Goal: Information Seeking & Learning: Learn about a topic

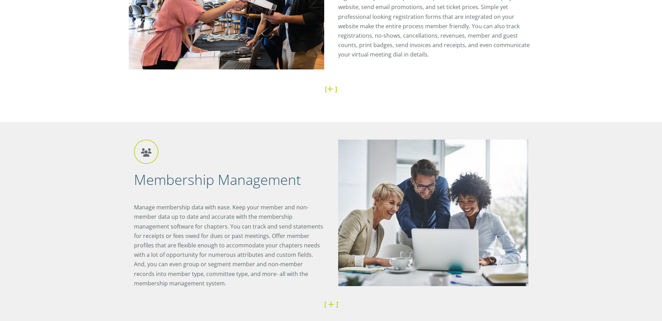
scroll to position [349, 0]
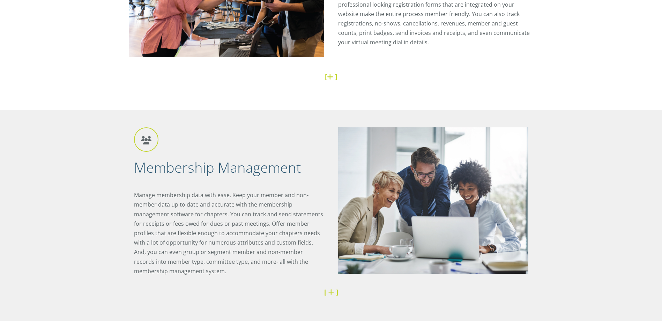
click at [600, 171] on div "Membership Management Manage membership data with ease. Keep your member and no…" at bounding box center [331, 221] width 662 height 222
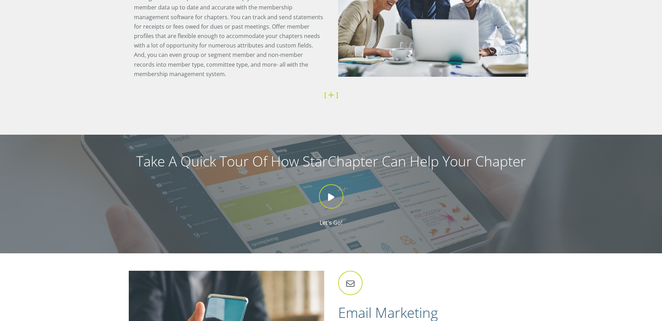
scroll to position [558, 0]
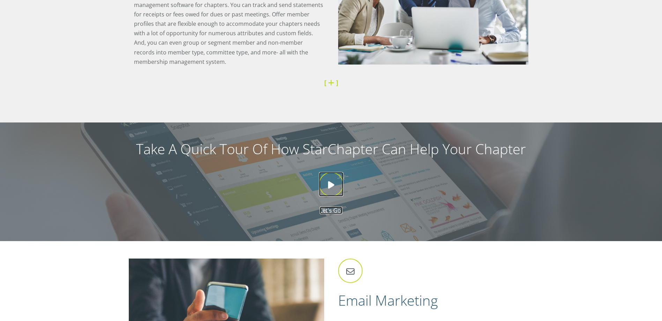
click at [333, 181] on icon at bounding box center [331, 184] width 24 height 24
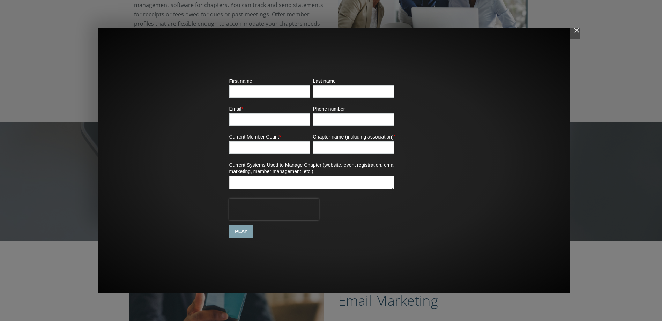
click at [576, 31] on img "Close" at bounding box center [574, 34] width 12 height 12
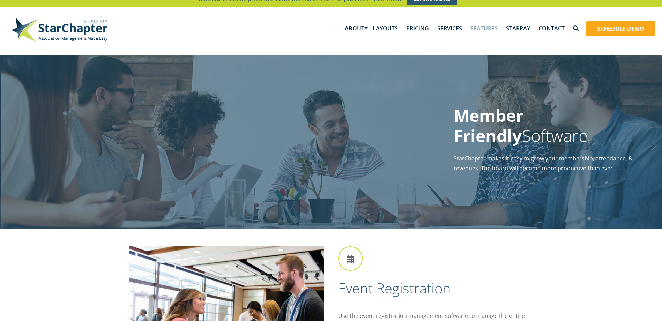
scroll to position [0, 0]
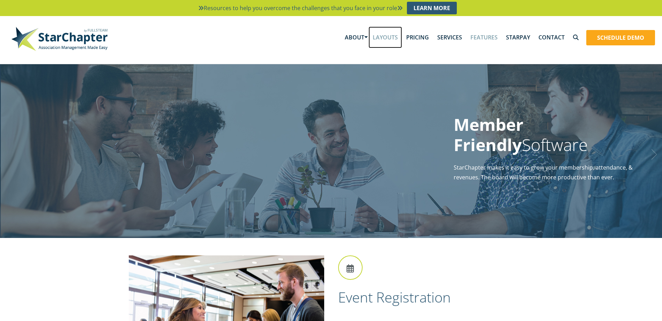
click at [387, 35] on link "Layouts" at bounding box center [386, 38] width 34 height 22
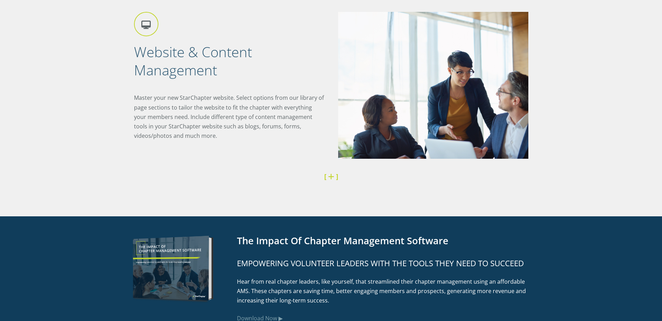
scroll to position [991, 0]
